Goal: Task Accomplishment & Management: Use online tool/utility

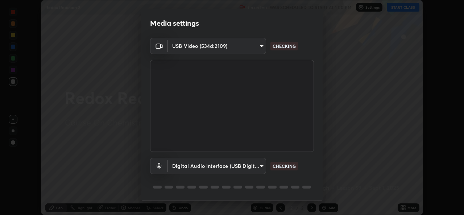
scroll to position [23, 0]
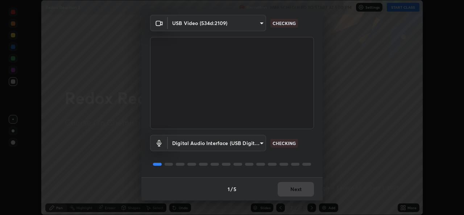
click at [299, 198] on div "1 / 5 Next" at bounding box center [231, 188] width 181 height 23
click at [299, 197] on div "1 / 5 Next" at bounding box center [231, 188] width 181 height 23
click at [298, 200] on div "1 / 5 Next" at bounding box center [231, 188] width 181 height 23
click at [299, 200] on div "1 / 5 Next" at bounding box center [231, 188] width 181 height 23
click at [296, 200] on div "1 / 5 Next" at bounding box center [231, 188] width 181 height 23
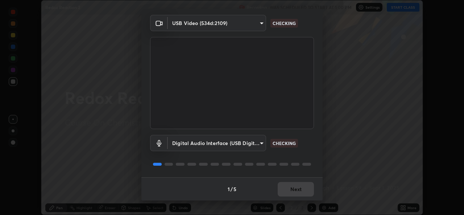
click at [293, 198] on div "1 / 5 Next" at bounding box center [231, 188] width 181 height 23
click at [293, 192] on div "1 / 5 Next" at bounding box center [231, 188] width 181 height 23
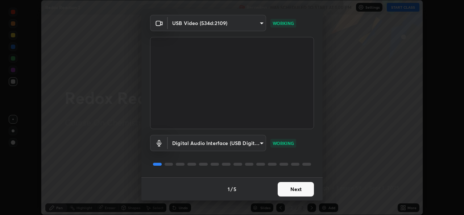
click at [302, 193] on button "Next" at bounding box center [296, 189] width 36 height 15
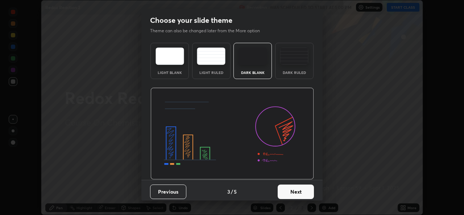
click at [301, 190] on button "Next" at bounding box center [296, 192] width 36 height 15
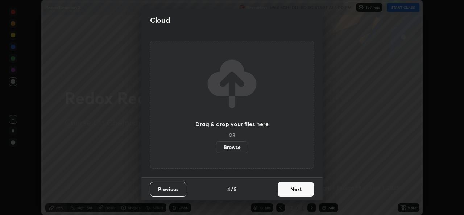
click at [301, 192] on button "Next" at bounding box center [296, 189] width 36 height 15
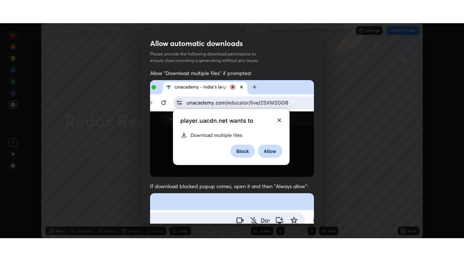
scroll to position [171, 0]
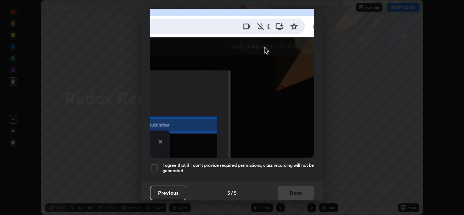
click at [180, 166] on h5 "I agree that if I don't provide required permissions, class recording will not …" at bounding box center [239, 168] width 152 height 11
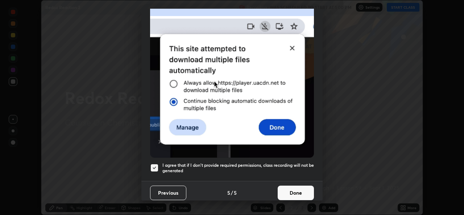
click at [287, 192] on button "Done" at bounding box center [296, 193] width 36 height 15
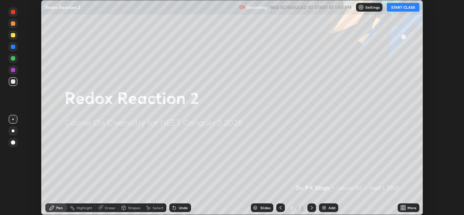
click at [406, 208] on icon at bounding box center [405, 209] width 2 height 2
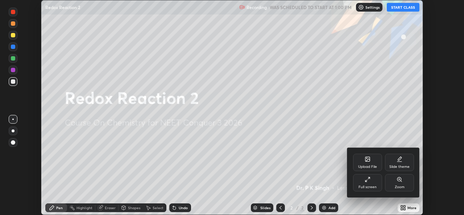
click at [368, 177] on icon at bounding box center [368, 180] width 6 height 6
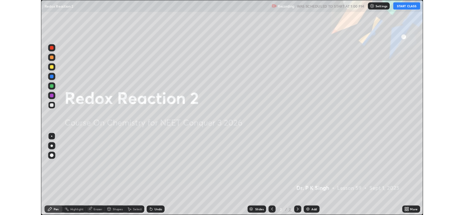
scroll to position [261, 464]
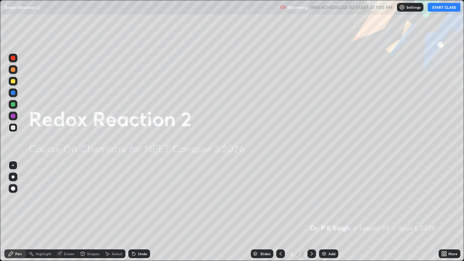
click at [446, 215] on icon at bounding box center [444, 254] width 6 height 6
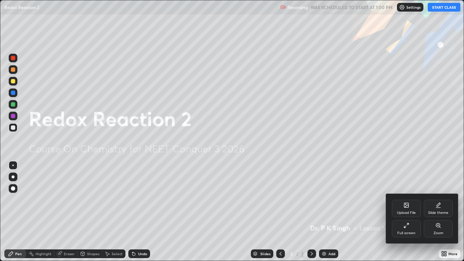
click at [404, 206] on icon at bounding box center [406, 205] width 4 height 4
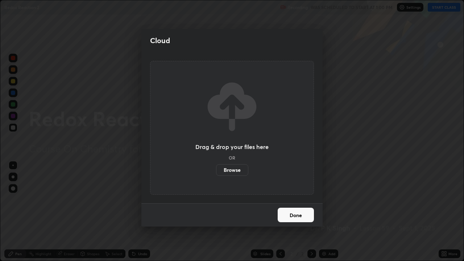
click at [237, 173] on label "Browse" at bounding box center [232, 170] width 32 height 12
click at [216, 173] on input "Browse" at bounding box center [216, 170] width 0 height 12
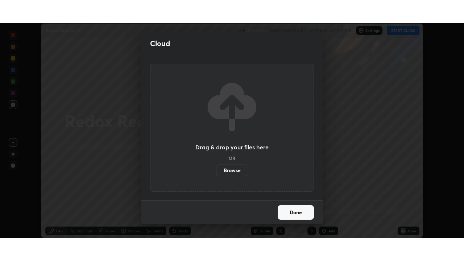
scroll to position [36061, 35812]
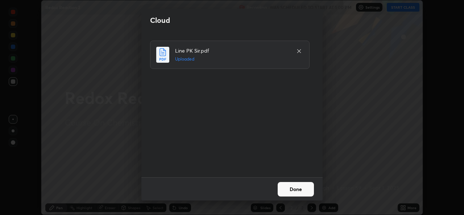
click at [291, 188] on button "Done" at bounding box center [296, 189] width 36 height 15
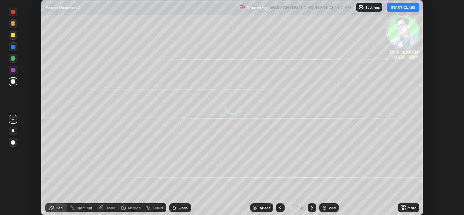
click at [402, 208] on icon at bounding box center [403, 208] width 6 height 6
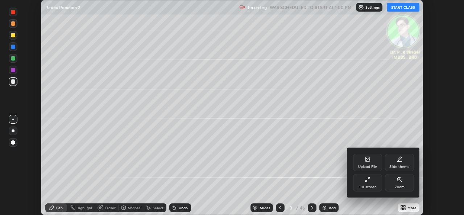
click at [364, 182] on div "Full screen" at bounding box center [367, 182] width 29 height 17
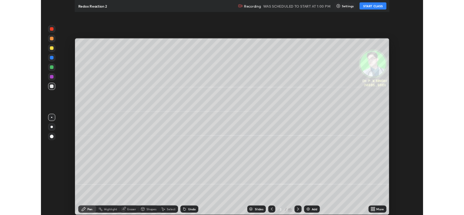
scroll to position [261, 464]
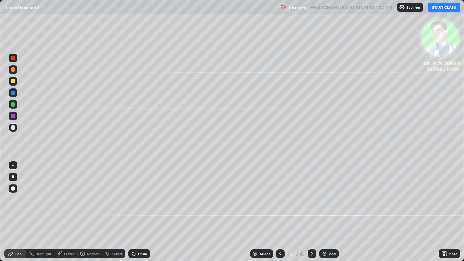
click at [442, 9] on button "START CLASS" at bounding box center [444, 7] width 33 height 9
click at [14, 82] on div at bounding box center [13, 81] width 4 height 4
click at [62, 215] on div "Eraser" at bounding box center [65, 254] width 23 height 9
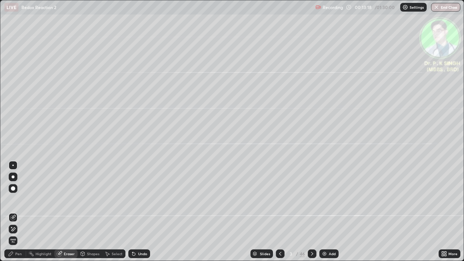
click at [13, 215] on span "Erase all" at bounding box center [13, 241] width 8 height 4
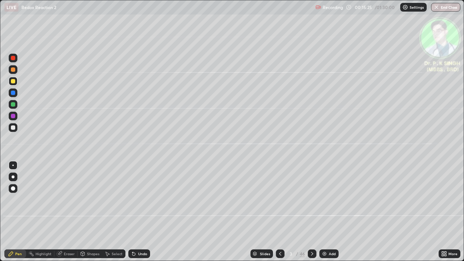
click at [13, 81] on div at bounding box center [13, 81] width 4 height 4
click at [311, 215] on div at bounding box center [312, 254] width 9 height 9
click at [14, 83] on div at bounding box center [13, 81] width 4 height 4
click at [12, 94] on div at bounding box center [13, 93] width 4 height 4
click at [12, 83] on div at bounding box center [13, 81] width 4 height 4
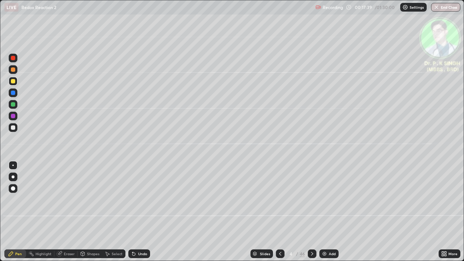
click at [15, 94] on div at bounding box center [13, 93] width 4 height 4
click at [13, 81] on div at bounding box center [13, 81] width 4 height 4
click at [14, 93] on div at bounding box center [13, 93] width 4 height 4
click at [13, 82] on div at bounding box center [13, 81] width 4 height 4
click at [13, 81] on div at bounding box center [13, 81] width 4 height 4
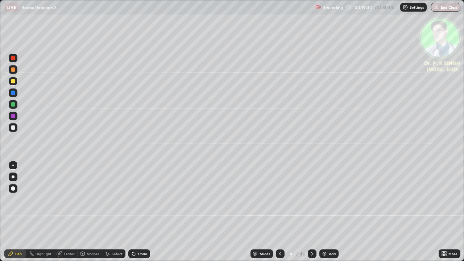
click at [312, 215] on icon at bounding box center [312, 254] width 6 height 6
click at [17, 81] on div at bounding box center [13, 81] width 9 height 9
click at [312, 215] on div at bounding box center [312, 254] width 9 height 9
click at [279, 215] on icon at bounding box center [281, 254] width 6 height 6
click at [312, 215] on icon at bounding box center [312, 254] width 6 height 6
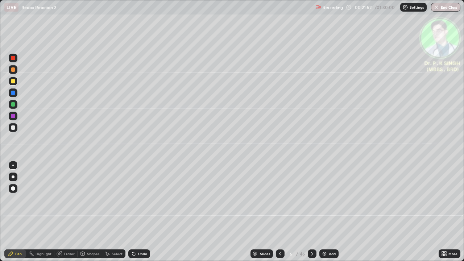
click at [63, 215] on div "Eraser" at bounding box center [65, 254] width 23 height 9
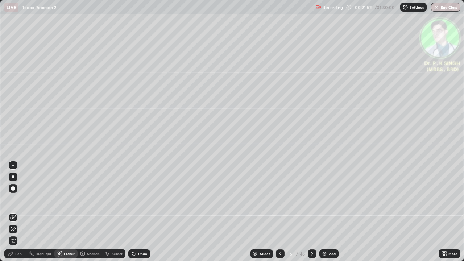
click at [13, 215] on span "Erase all" at bounding box center [13, 241] width 8 height 4
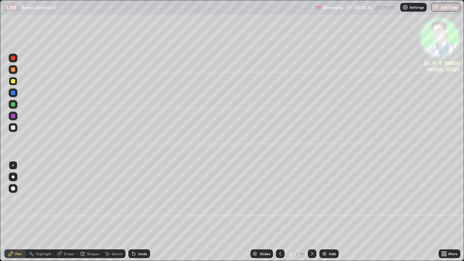
click at [15, 94] on div at bounding box center [13, 93] width 4 height 4
click at [13, 82] on div at bounding box center [13, 81] width 4 height 4
click at [311, 215] on icon at bounding box center [312, 254] width 6 height 6
click at [64, 215] on div "Eraser" at bounding box center [69, 254] width 11 height 4
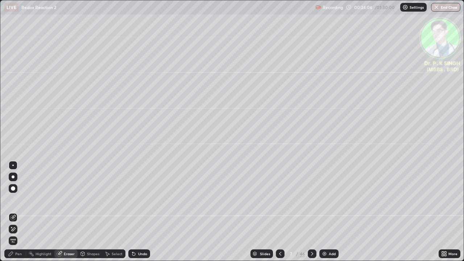
click at [14, 215] on span "Erase all" at bounding box center [13, 241] width 8 height 4
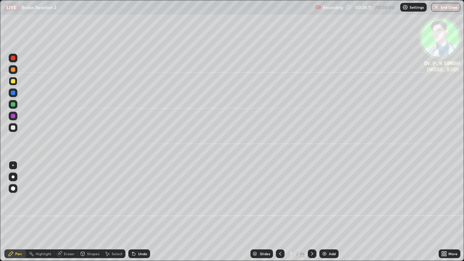
click at [280, 215] on icon at bounding box center [281, 254] width 6 height 6
click at [311, 215] on icon at bounding box center [312, 254] width 6 height 6
click at [312, 215] on icon at bounding box center [312, 254] width 6 height 6
click at [311, 215] on icon at bounding box center [312, 254] width 6 height 6
click at [16, 83] on div at bounding box center [13, 81] width 9 height 9
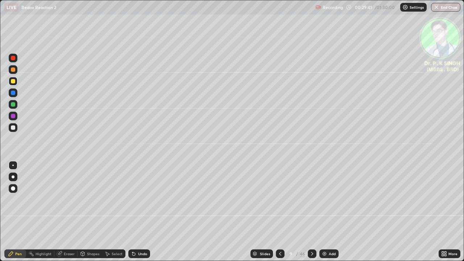
click at [15, 94] on div at bounding box center [13, 93] width 4 height 4
click at [15, 80] on div at bounding box center [13, 81] width 4 height 4
click at [312, 215] on icon at bounding box center [312, 254] width 6 height 6
click at [13, 93] on div at bounding box center [13, 93] width 4 height 4
click at [61, 215] on icon at bounding box center [60, 254] width 6 height 6
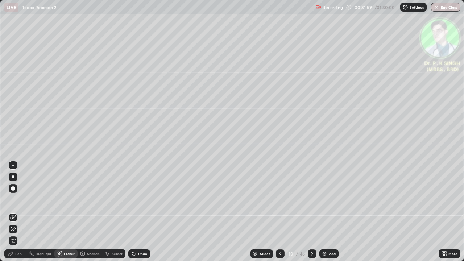
click at [13, 215] on span "Erase all" at bounding box center [13, 241] width 8 height 4
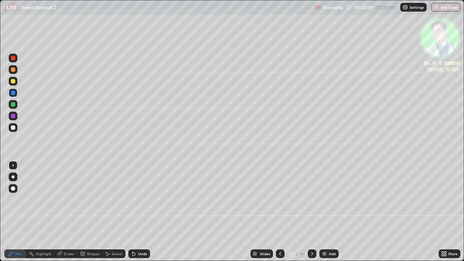
click at [15, 82] on div at bounding box center [13, 81] width 4 height 4
click at [312, 215] on icon at bounding box center [312, 254] width 6 height 6
click at [15, 94] on div at bounding box center [13, 93] width 4 height 4
click at [16, 82] on div at bounding box center [13, 81] width 9 height 9
click at [15, 94] on div at bounding box center [13, 93] width 4 height 4
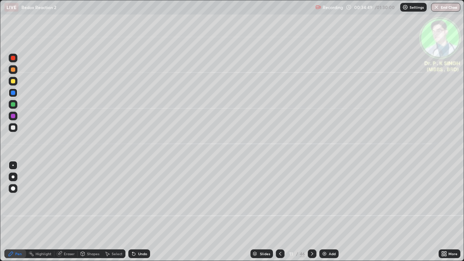
click at [311, 215] on icon at bounding box center [312, 254] width 6 height 6
click at [279, 215] on icon at bounding box center [281, 254] width 6 height 6
click at [14, 93] on div at bounding box center [13, 93] width 4 height 4
click at [312, 215] on icon at bounding box center [312, 254] width 2 height 4
click at [15, 82] on div at bounding box center [13, 81] width 4 height 4
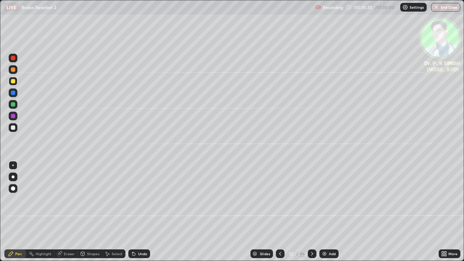
click at [60, 215] on icon at bounding box center [60, 253] width 4 height 4
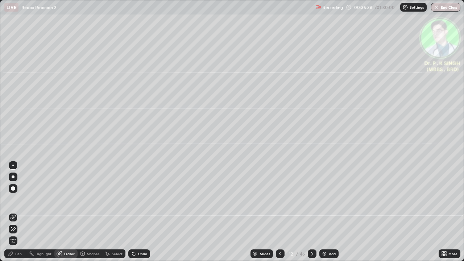
click at [13, 215] on icon at bounding box center [13, 229] width 6 height 6
click at [14, 215] on icon at bounding box center [11, 254] width 6 height 6
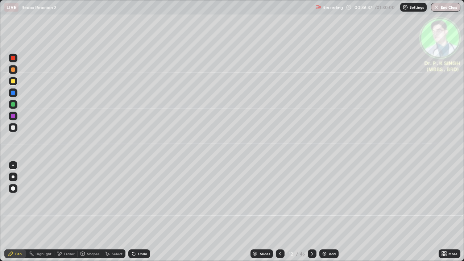
click at [315, 215] on div at bounding box center [312, 254] width 9 height 9
click at [11, 85] on div at bounding box center [13, 81] width 9 height 9
click at [13, 82] on div at bounding box center [13, 81] width 4 height 4
click at [15, 94] on div at bounding box center [13, 93] width 9 height 9
click at [13, 81] on div at bounding box center [13, 81] width 4 height 4
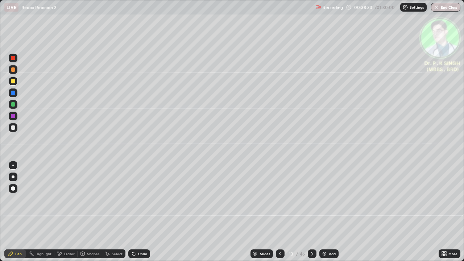
click at [312, 215] on icon at bounding box center [312, 254] width 6 height 6
click at [15, 94] on div at bounding box center [13, 93] width 4 height 4
click at [15, 82] on div at bounding box center [13, 81] width 4 height 4
click at [14, 93] on div at bounding box center [13, 93] width 4 height 4
click at [14, 81] on div at bounding box center [13, 81] width 4 height 4
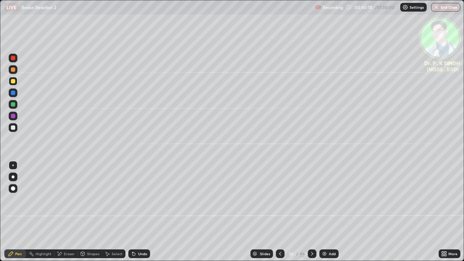
click at [314, 215] on div at bounding box center [312, 254] width 9 height 9
click at [279, 215] on icon at bounding box center [281, 254] width 6 height 6
click at [311, 215] on icon at bounding box center [312, 254] width 6 height 6
click at [13, 93] on div at bounding box center [13, 93] width 4 height 4
click at [60, 215] on icon at bounding box center [60, 254] width 4 height 4
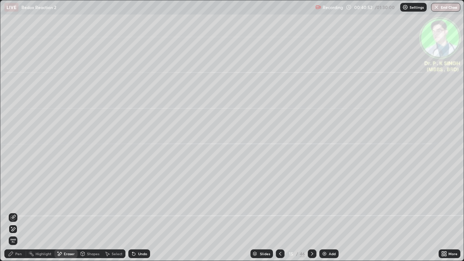
click at [13, 215] on icon at bounding box center [13, 229] width 6 height 6
click at [17, 215] on div "Pen" at bounding box center [18, 254] width 7 height 4
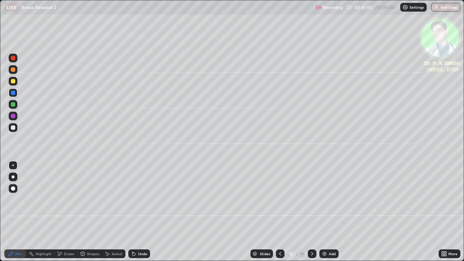
click at [16, 82] on div at bounding box center [13, 81] width 9 height 9
click at [15, 82] on div at bounding box center [13, 81] width 4 height 4
click at [312, 215] on icon at bounding box center [312, 254] width 6 height 6
click at [16, 93] on div at bounding box center [13, 93] width 9 height 9
click at [13, 82] on div at bounding box center [13, 81] width 4 height 4
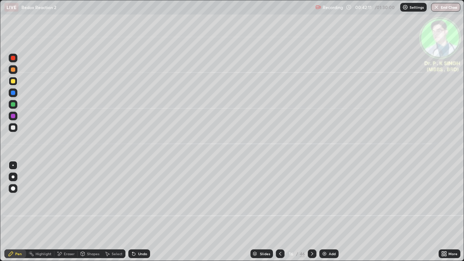
click at [312, 215] on icon at bounding box center [312, 254] width 6 height 6
click at [280, 215] on icon at bounding box center [280, 254] width 2 height 4
click at [279, 215] on icon at bounding box center [280, 254] width 2 height 4
click at [280, 215] on icon at bounding box center [281, 254] width 6 height 6
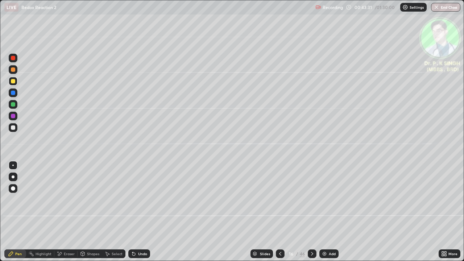
click at [280, 215] on icon at bounding box center [281, 254] width 6 height 6
click at [278, 215] on icon at bounding box center [281, 254] width 6 height 6
click at [276, 215] on div at bounding box center [280, 254] width 9 height 9
click at [277, 215] on div at bounding box center [280, 254] width 9 height 9
click at [276, 215] on div at bounding box center [280, 254] width 9 height 15
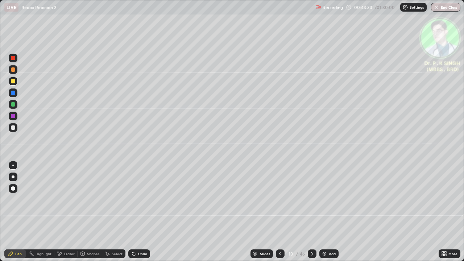
click at [276, 215] on div at bounding box center [280, 254] width 9 height 15
click at [277, 215] on div at bounding box center [280, 254] width 9 height 9
click at [279, 215] on icon at bounding box center [281, 254] width 6 height 6
click at [278, 215] on icon at bounding box center [281, 254] width 6 height 6
click at [279, 215] on icon at bounding box center [281, 254] width 6 height 6
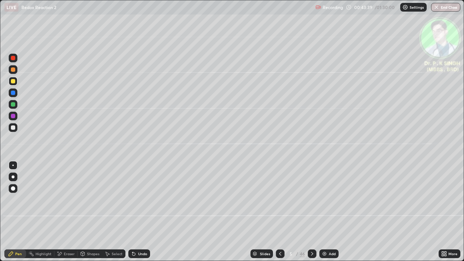
click at [311, 215] on icon at bounding box center [312, 254] width 2 height 4
click at [280, 215] on icon at bounding box center [281, 254] width 6 height 6
click at [277, 215] on div at bounding box center [280, 254] width 9 height 9
click at [312, 215] on div at bounding box center [312, 254] width 9 height 9
click at [312, 215] on icon at bounding box center [312, 254] width 6 height 6
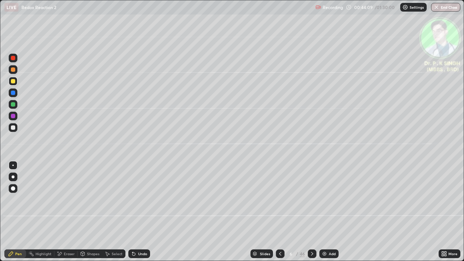
click at [312, 215] on icon at bounding box center [312, 254] width 6 height 6
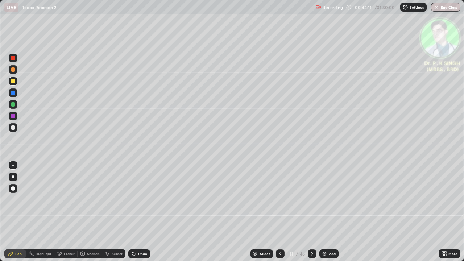
click at [311, 215] on icon at bounding box center [312, 254] width 6 height 6
click at [312, 215] on icon at bounding box center [312, 254] width 6 height 6
click at [313, 215] on div at bounding box center [312, 254] width 9 height 9
click at [309, 215] on icon at bounding box center [312, 254] width 6 height 6
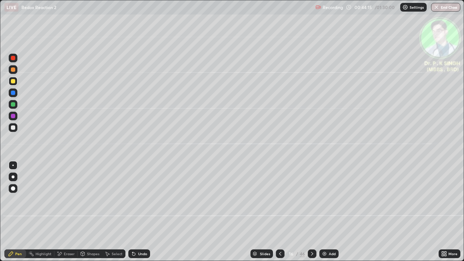
click at [278, 215] on icon at bounding box center [281, 254] width 6 height 6
click at [312, 215] on icon at bounding box center [312, 254] width 6 height 6
click at [311, 215] on icon at bounding box center [312, 254] width 6 height 6
click at [280, 215] on icon at bounding box center [281, 254] width 6 height 6
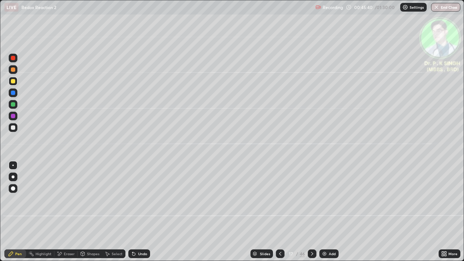
click at [280, 215] on icon at bounding box center [281, 254] width 6 height 6
click at [282, 215] on icon at bounding box center [281, 254] width 6 height 6
click at [313, 215] on icon at bounding box center [312, 254] width 6 height 6
click at [15, 83] on div at bounding box center [13, 81] width 4 height 4
click at [15, 80] on div at bounding box center [13, 81] width 4 height 4
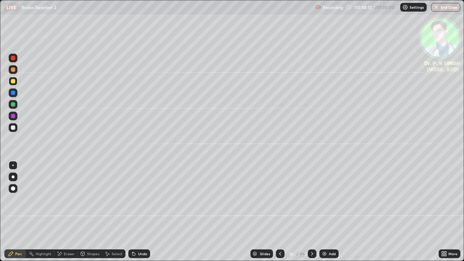
click at [312, 215] on icon at bounding box center [312, 254] width 6 height 6
click at [14, 94] on div at bounding box center [13, 93] width 4 height 4
click at [279, 215] on icon at bounding box center [281, 254] width 6 height 6
click at [316, 215] on div at bounding box center [312, 254] width 9 height 9
click at [278, 215] on icon at bounding box center [281, 254] width 6 height 6
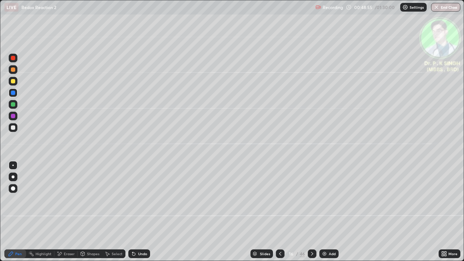
click at [311, 215] on icon at bounding box center [312, 254] width 6 height 6
click at [62, 215] on icon at bounding box center [60, 254] width 6 height 6
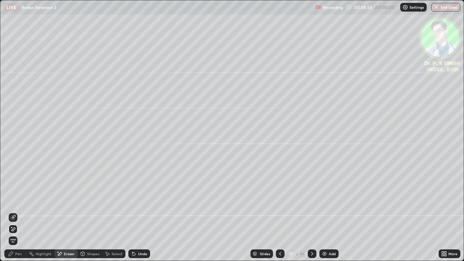
click at [15, 215] on icon at bounding box center [13, 229] width 6 height 6
click at [15, 215] on div "Pen" at bounding box center [18, 254] width 7 height 4
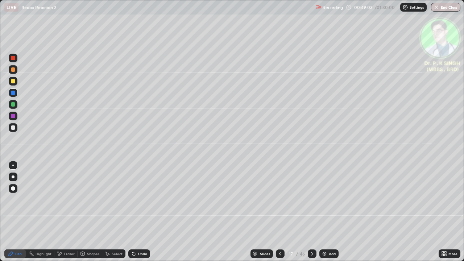
click at [15, 80] on div at bounding box center [13, 81] width 4 height 4
click at [16, 81] on div at bounding box center [13, 81] width 9 height 9
click at [311, 215] on icon at bounding box center [312, 254] width 6 height 6
click at [58, 215] on icon at bounding box center [60, 254] width 4 height 4
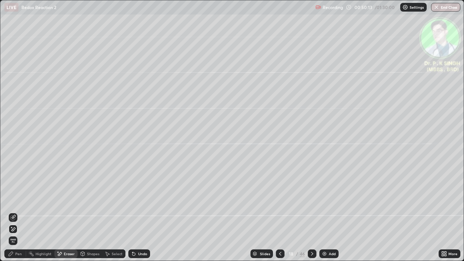
click at [16, 215] on span "Erase all" at bounding box center [13, 241] width 8 height 4
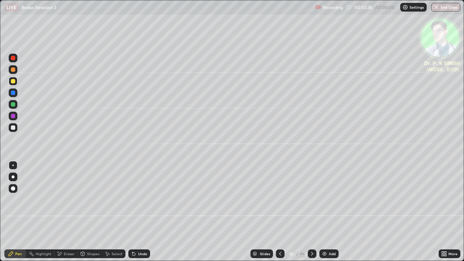
click at [280, 215] on icon at bounding box center [281, 254] width 6 height 6
click at [279, 215] on div at bounding box center [280, 254] width 9 height 9
click at [312, 215] on icon at bounding box center [312, 254] width 6 height 6
click at [311, 215] on icon at bounding box center [312, 254] width 2 height 4
click at [309, 215] on div at bounding box center [312, 254] width 9 height 9
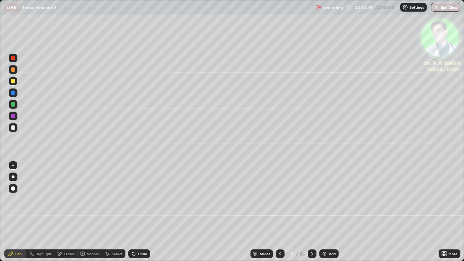
click at [16, 93] on div at bounding box center [13, 93] width 9 height 9
click at [311, 215] on div at bounding box center [312, 254] width 9 height 9
click at [280, 215] on div at bounding box center [280, 254] width 9 height 15
click at [15, 82] on div at bounding box center [13, 81] width 4 height 4
click at [13, 92] on div at bounding box center [13, 93] width 4 height 4
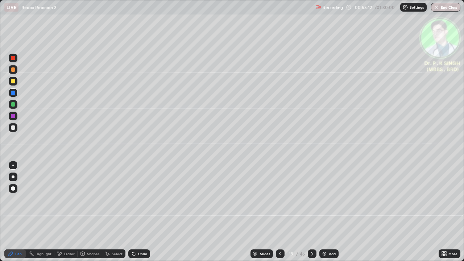
click at [12, 82] on div at bounding box center [13, 81] width 4 height 4
click at [312, 215] on div at bounding box center [312, 254] width 9 height 9
click at [58, 215] on icon at bounding box center [58, 252] width 1 height 1
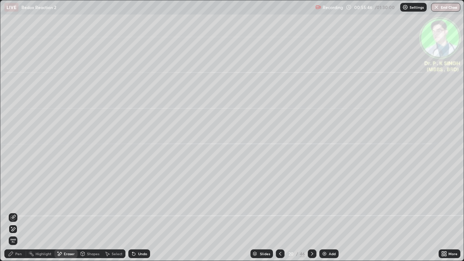
click at [15, 215] on span "Erase all" at bounding box center [13, 241] width 8 height 4
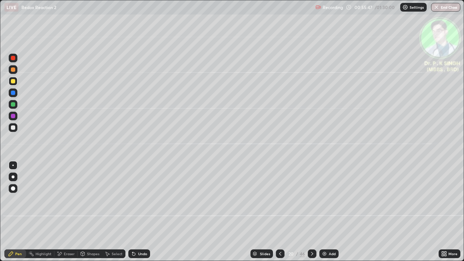
click at [16, 215] on div "Pen" at bounding box center [18, 254] width 7 height 4
click at [16, 83] on div at bounding box center [13, 81] width 9 height 9
click at [312, 215] on icon at bounding box center [312, 254] width 6 height 6
click at [13, 82] on div at bounding box center [13, 81] width 4 height 4
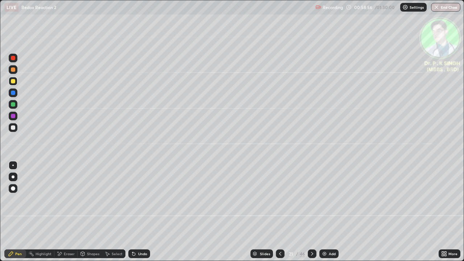
click at [13, 82] on div at bounding box center [13, 81] width 4 height 4
click at [312, 215] on icon at bounding box center [312, 254] width 6 height 6
click at [15, 94] on div at bounding box center [13, 93] width 4 height 4
click at [16, 104] on div at bounding box center [13, 104] width 9 height 9
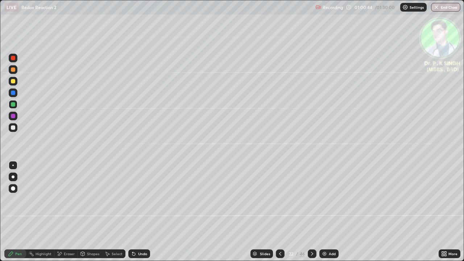
click at [13, 93] on div at bounding box center [13, 93] width 4 height 4
click at [312, 215] on icon at bounding box center [312, 254] width 6 height 6
click at [13, 81] on div at bounding box center [13, 81] width 4 height 4
click at [16, 82] on div at bounding box center [13, 81] width 9 height 9
click at [15, 91] on div at bounding box center [13, 93] width 4 height 4
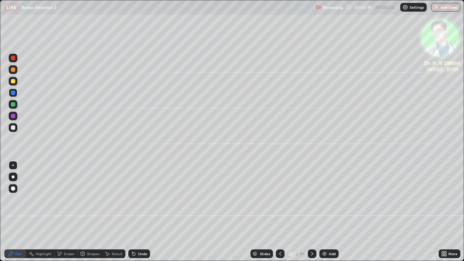
click at [312, 215] on icon at bounding box center [312, 254] width 6 height 6
click at [13, 83] on div at bounding box center [13, 81] width 4 height 4
click at [16, 81] on div at bounding box center [13, 81] width 9 height 9
click at [312, 215] on icon at bounding box center [312, 254] width 6 height 6
click at [13, 82] on div at bounding box center [13, 81] width 4 height 4
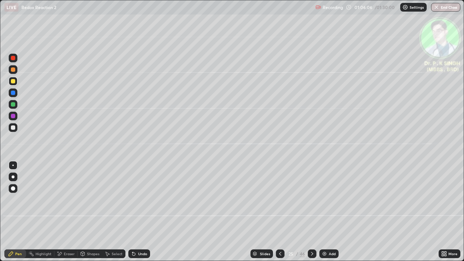
click at [312, 215] on icon at bounding box center [312, 254] width 6 height 6
click at [17, 94] on div at bounding box center [13, 93] width 9 height 9
click at [15, 82] on div at bounding box center [13, 81] width 4 height 4
click at [279, 215] on icon at bounding box center [281, 254] width 6 height 6
click at [311, 215] on icon at bounding box center [312, 254] width 6 height 6
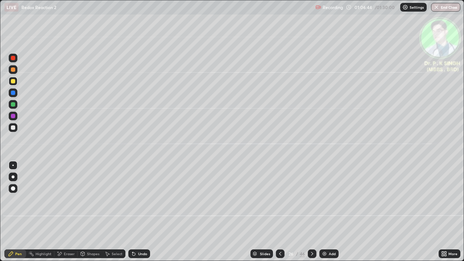
click at [13, 82] on div at bounding box center [13, 81] width 4 height 4
click at [311, 215] on icon at bounding box center [312, 254] width 6 height 6
click at [13, 93] on div at bounding box center [13, 93] width 4 height 4
click at [311, 215] on icon at bounding box center [312, 254] width 6 height 6
click at [13, 94] on div at bounding box center [13, 93] width 4 height 4
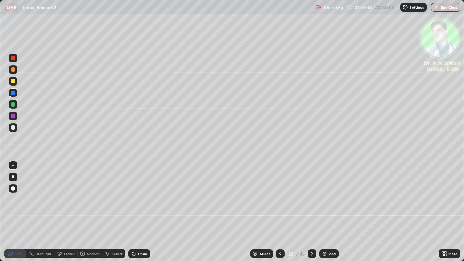
click at [13, 93] on div at bounding box center [13, 93] width 4 height 4
click at [13, 83] on div at bounding box center [13, 81] width 4 height 4
click at [14, 81] on div at bounding box center [13, 81] width 4 height 4
click at [312, 215] on icon at bounding box center [312, 254] width 6 height 6
click at [280, 215] on icon at bounding box center [281, 254] width 6 height 6
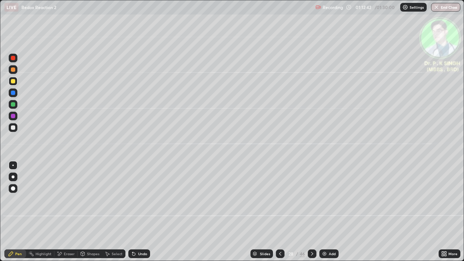
click at [13, 93] on div at bounding box center [13, 93] width 4 height 4
click at [311, 215] on icon at bounding box center [312, 254] width 2 height 4
click at [64, 215] on div "Eraser" at bounding box center [65, 254] width 23 height 9
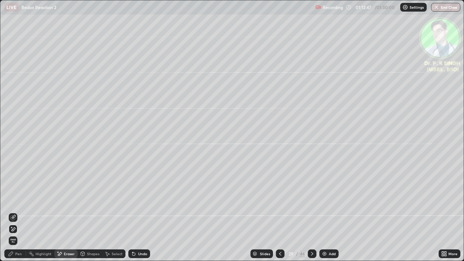
click at [14, 215] on span "Erase all" at bounding box center [13, 241] width 8 height 4
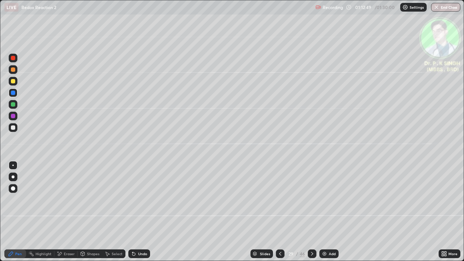
click at [13, 82] on div at bounding box center [13, 81] width 4 height 4
click at [280, 215] on div at bounding box center [280, 254] width 9 height 9
click at [60, 215] on icon at bounding box center [60, 254] width 4 height 4
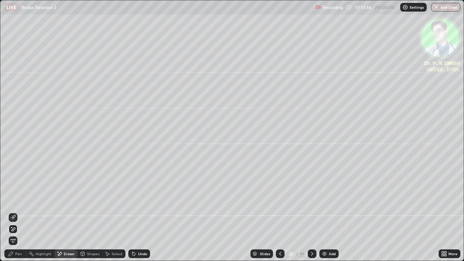
click at [13, 215] on icon at bounding box center [13, 229] width 6 height 6
click at [312, 215] on icon at bounding box center [312, 254] width 6 height 6
click at [280, 215] on div at bounding box center [280, 254] width 9 height 9
click at [59, 215] on icon at bounding box center [60, 254] width 6 height 6
click at [14, 215] on icon at bounding box center [13, 229] width 6 height 6
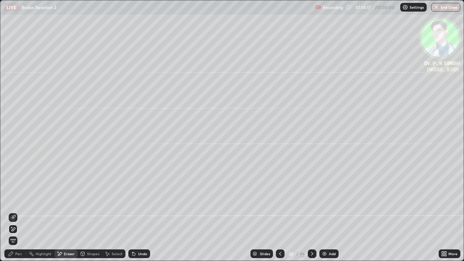
click at [13, 215] on icon at bounding box center [11, 254] width 6 height 6
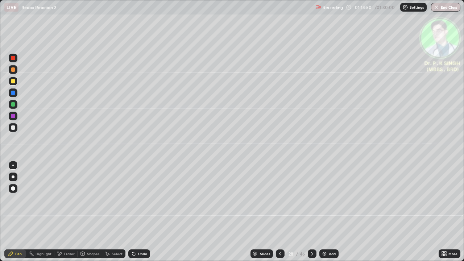
click at [312, 215] on icon at bounding box center [312, 254] width 6 height 6
click at [14, 80] on div at bounding box center [13, 81] width 4 height 4
click at [312, 215] on icon at bounding box center [312, 254] width 6 height 6
click at [311, 215] on icon at bounding box center [312, 254] width 6 height 6
click at [16, 83] on div at bounding box center [13, 81] width 9 height 9
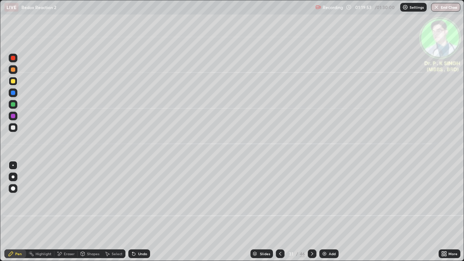
click at [311, 215] on icon at bounding box center [312, 254] width 6 height 6
click at [12, 82] on div at bounding box center [13, 81] width 4 height 4
click at [13, 82] on div at bounding box center [13, 81] width 4 height 4
click at [14, 81] on div at bounding box center [13, 81] width 4 height 4
click at [311, 215] on icon at bounding box center [312, 254] width 6 height 6
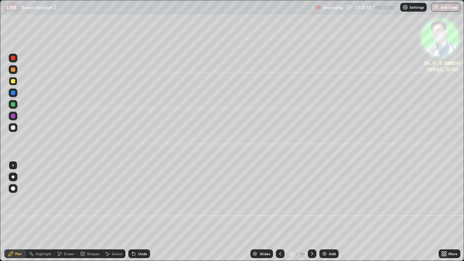
click at [13, 82] on div at bounding box center [13, 81] width 4 height 4
click at [13, 94] on div at bounding box center [13, 93] width 4 height 4
click at [311, 215] on icon at bounding box center [312, 254] width 6 height 6
click at [16, 94] on div at bounding box center [13, 93] width 9 height 9
click at [12, 81] on div at bounding box center [13, 81] width 4 height 4
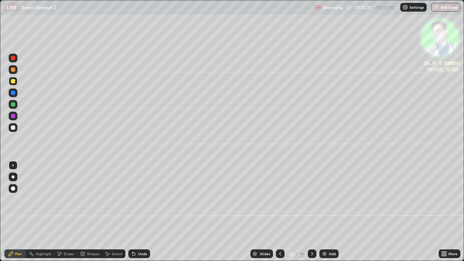
click at [14, 94] on div at bounding box center [13, 93] width 4 height 4
click at [13, 83] on div at bounding box center [13, 81] width 4 height 4
click at [312, 215] on icon at bounding box center [312, 254] width 6 height 6
click at [280, 215] on icon at bounding box center [281, 254] width 6 height 6
click at [311, 215] on icon at bounding box center [312, 254] width 6 height 6
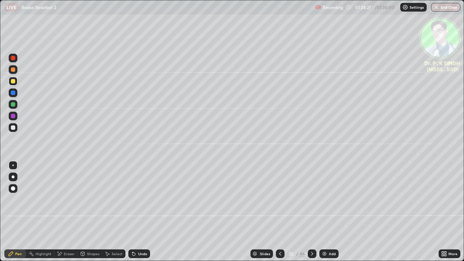
click at [14, 81] on div at bounding box center [13, 81] width 4 height 4
click at [452, 8] on button "End Class" at bounding box center [446, 7] width 29 height 9
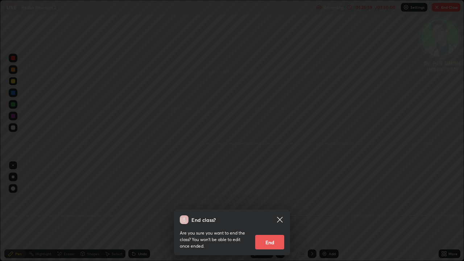
click at [262, 215] on button "End" at bounding box center [269, 242] width 29 height 15
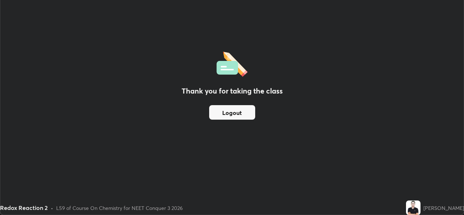
scroll to position [36061, 35812]
